Goal: Navigation & Orientation: Find specific page/section

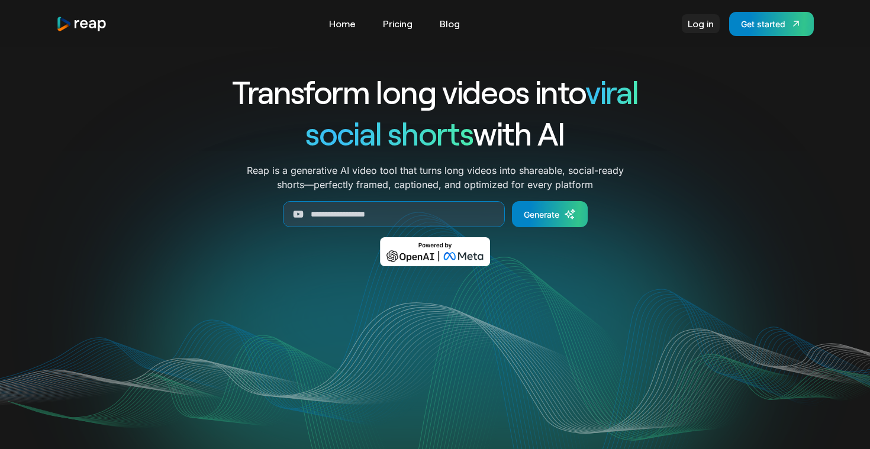
click at [706, 22] on link "Log in" at bounding box center [700, 23] width 38 height 19
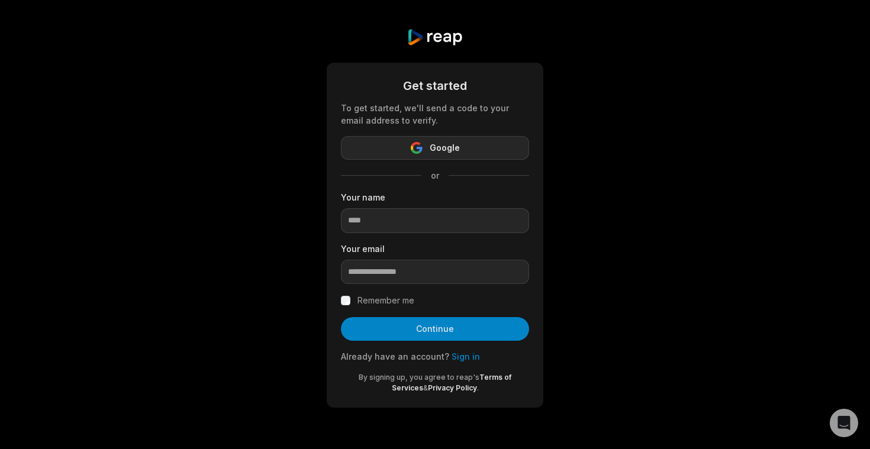
click at [456, 139] on button "Google" at bounding box center [435, 148] width 188 height 24
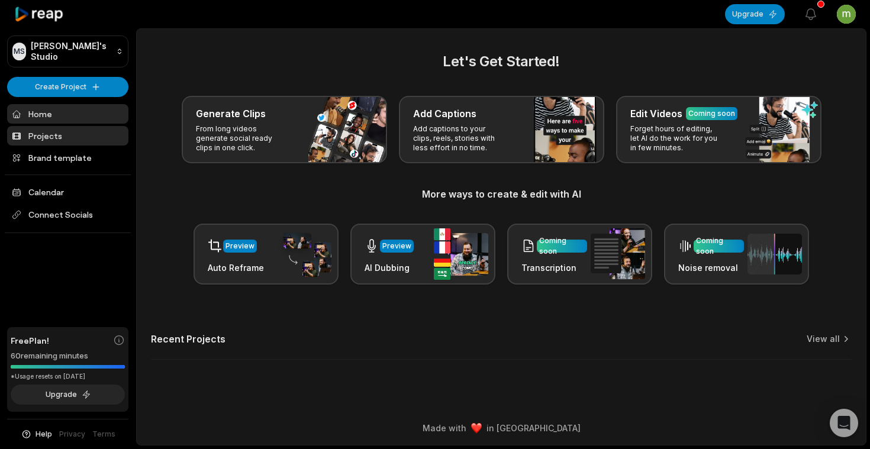
click at [61, 138] on link "Projects" at bounding box center [67, 136] width 121 height 20
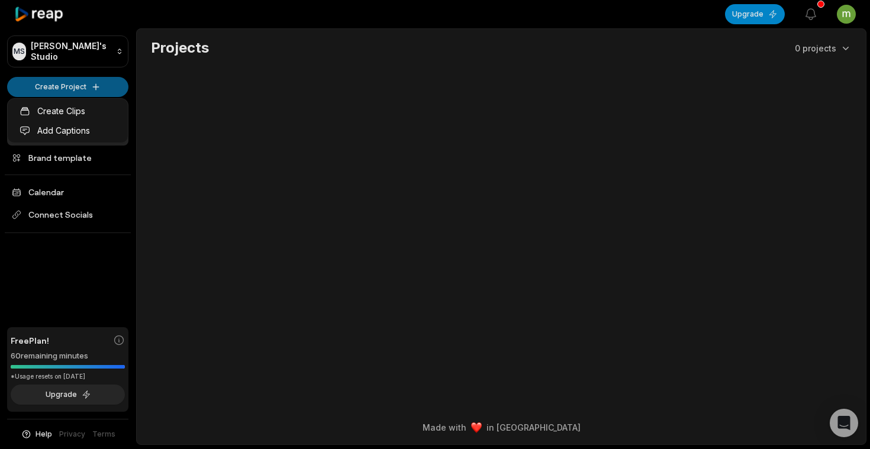
click at [92, 88] on html "MS [PERSON_NAME]'s Studio Create Project Home Projects Brand template Calendar …" at bounding box center [435, 224] width 870 height 449
